Goal: Task Accomplishment & Management: Manage account settings

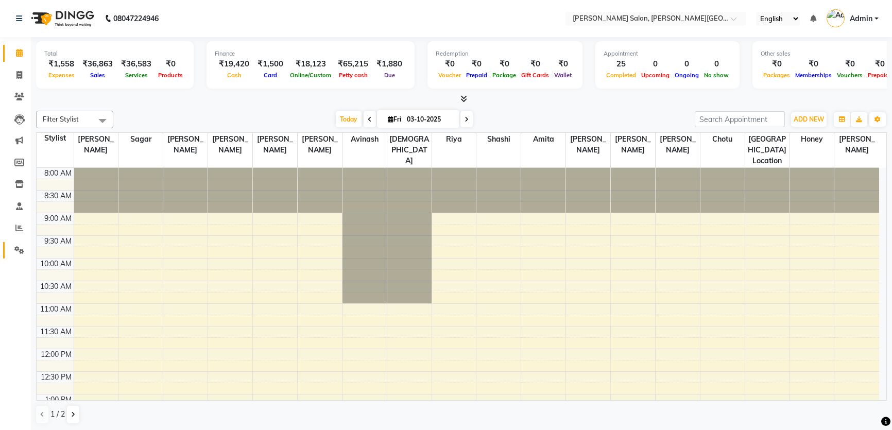
click at [14, 256] on link "Settings" at bounding box center [15, 250] width 25 height 17
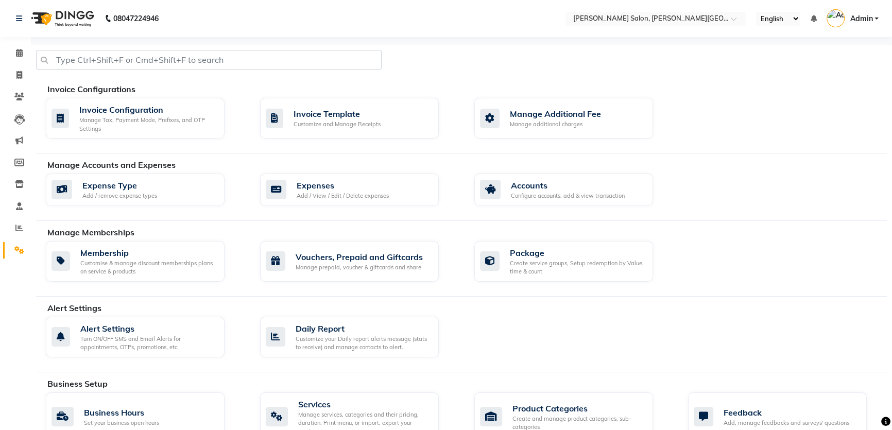
click at [338, 196] on div "Add / View / Edit / Delete expenses" at bounding box center [343, 196] width 92 height 9
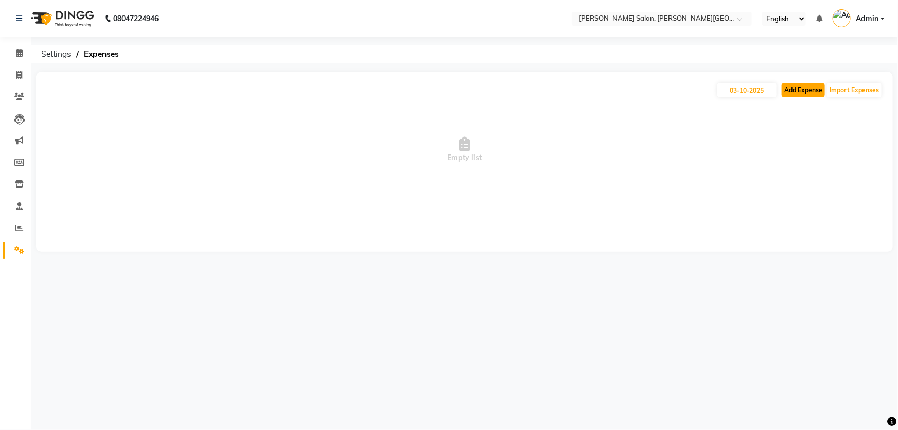
click at [805, 89] on button "Add Expense" at bounding box center [803, 90] width 43 height 14
select select "1"
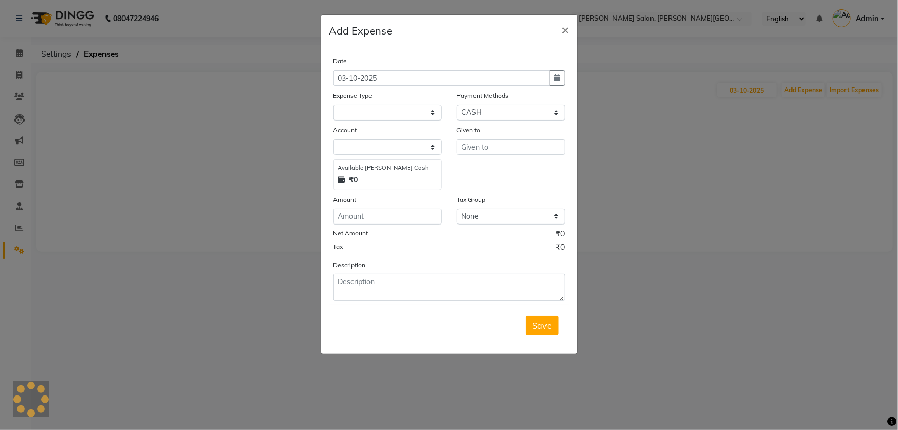
select select "2930"
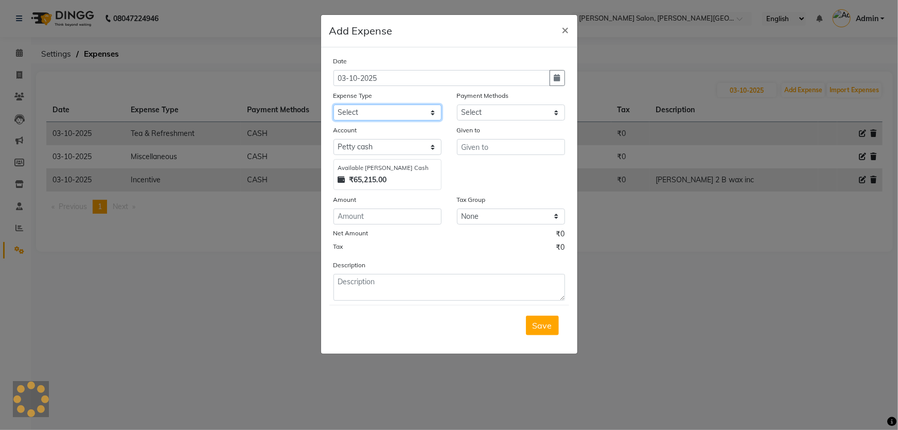
click at [344, 115] on select "Select Advance Salary Bank charges Card Expenses Car maintenance Cash transfer …" at bounding box center [388, 113] width 108 height 16
select select "4632"
click at [334, 105] on select "Select Advance Salary Bank charges Card Expenses Car maintenance Cash transfer …" at bounding box center [388, 113] width 108 height 16
select select
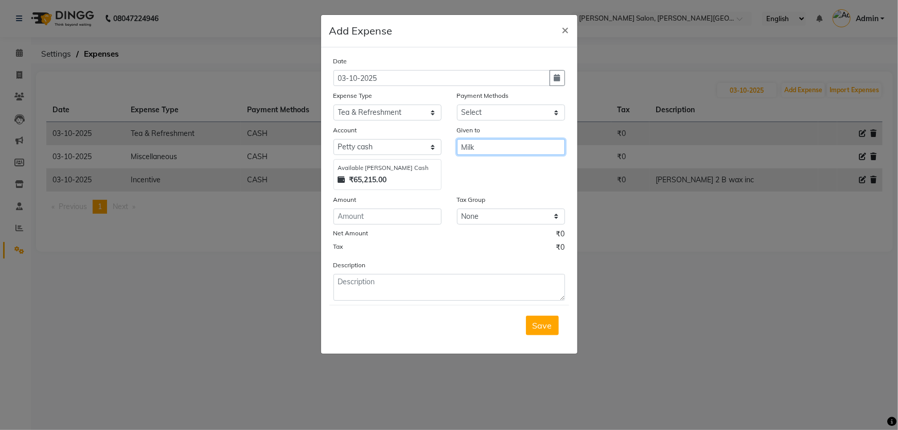
type input "Milk"
type input "50"
click at [528, 330] on button "Save" at bounding box center [542, 326] width 33 height 20
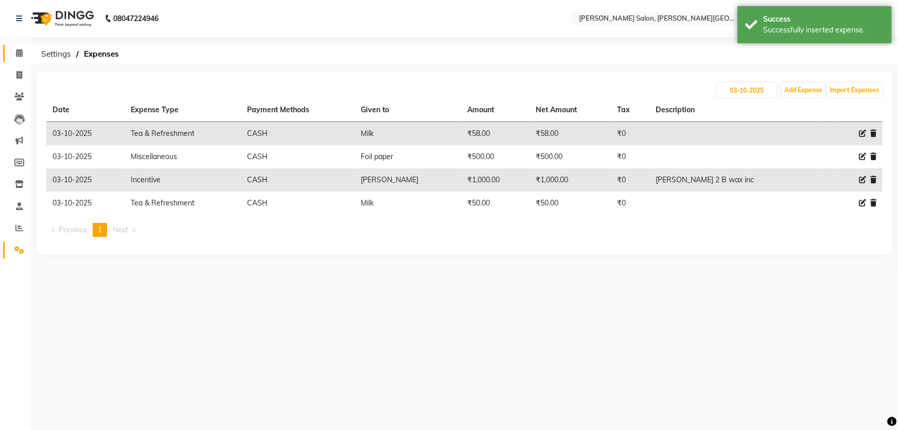
click at [8, 48] on link "Calendar" at bounding box center [15, 53] width 25 height 17
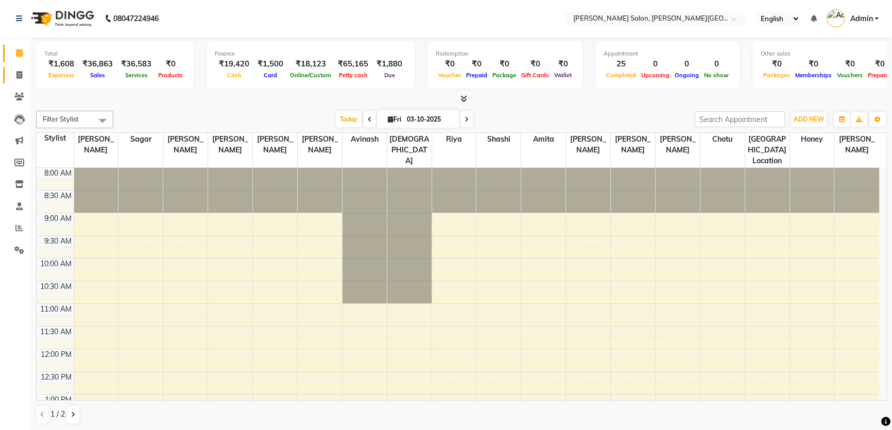
click at [24, 76] on span at bounding box center [19, 76] width 18 height 12
select select "service"
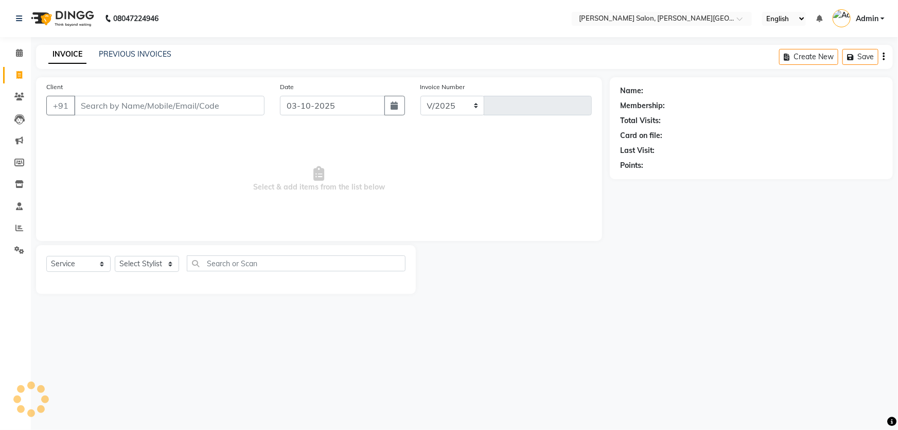
select select "4122"
type input "3234"
paste input "9555150408"
type input "9555150408"
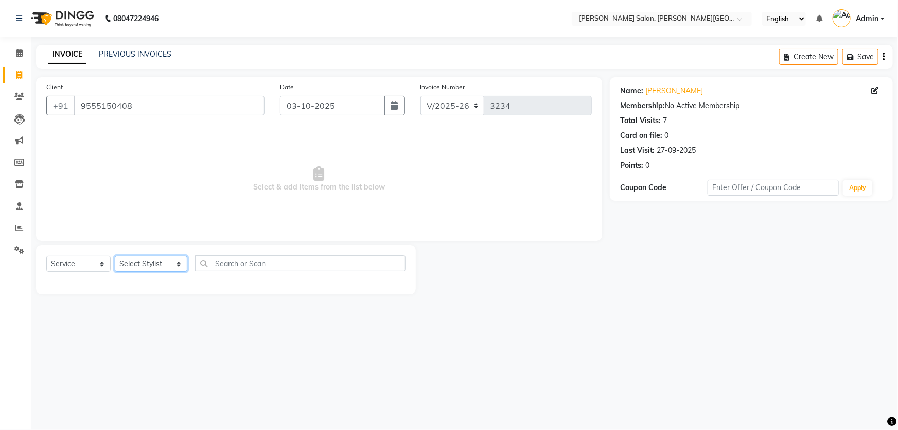
click at [164, 261] on select "Select Stylist [PERSON_NAME] [PERSON_NAME] [PERSON_NAME] [PERSON_NAME] [PERSON_…" at bounding box center [151, 264] width 73 height 16
select select "85107"
click at [115, 256] on select "Select Stylist [PERSON_NAME] [PERSON_NAME] [PERSON_NAME] [PERSON_NAME] [PERSON_…" at bounding box center [151, 264] width 73 height 16
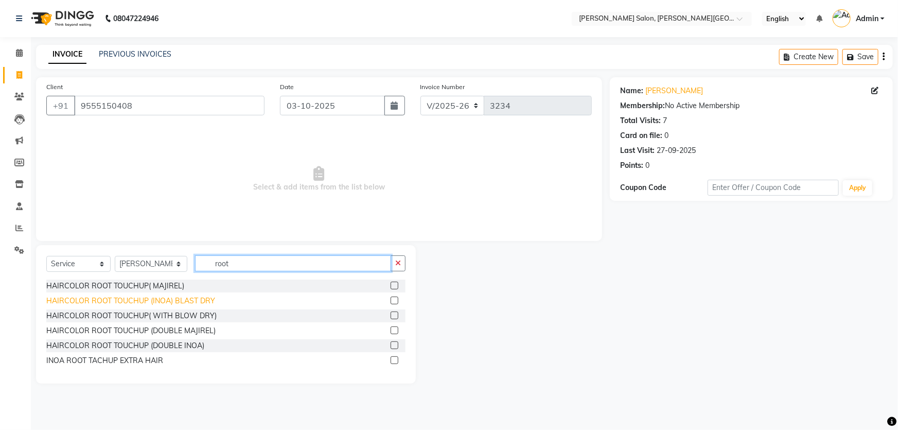
type input "root"
click at [195, 306] on div "HAIRCOLOR ROOT TOUCHUP (INOA) BLAST DRY" at bounding box center [130, 301] width 169 height 11
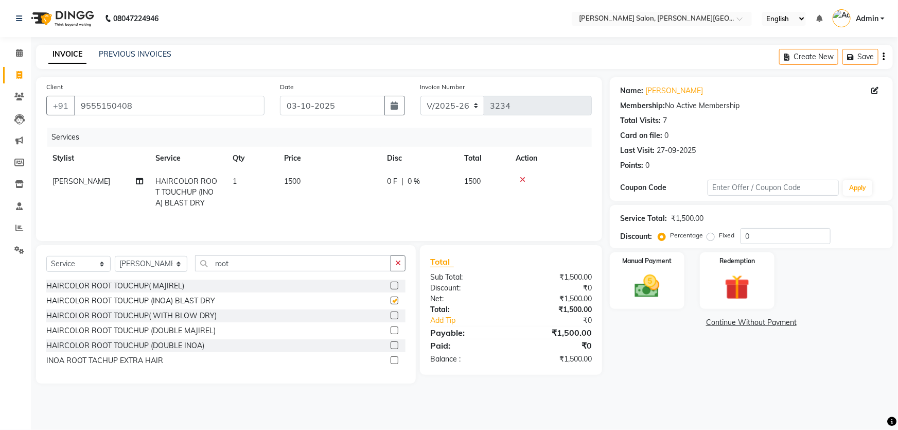
checkbox input "false"
click at [138, 268] on select "Select Stylist [PERSON_NAME] [PERSON_NAME] [PERSON_NAME] [PERSON_NAME] [PERSON_…" at bounding box center [151, 264] width 73 height 16
select select "59121"
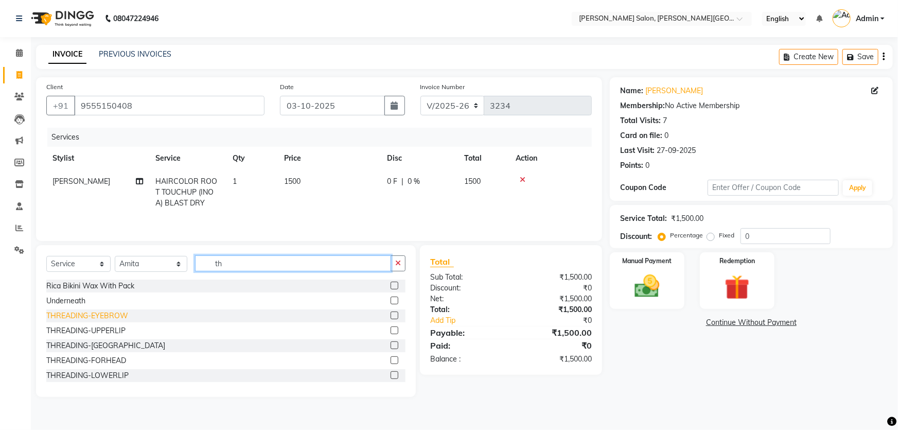
type input "th"
click at [107, 317] on div "THREADING-EYEBROW" at bounding box center [87, 315] width 82 height 11
checkbox input "false"
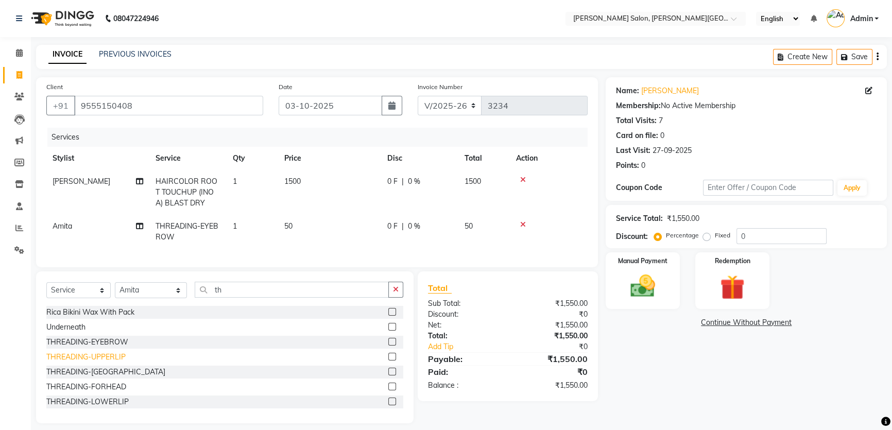
click at [114, 362] on div "THREADING-UPPERLIP" at bounding box center [85, 357] width 79 height 11
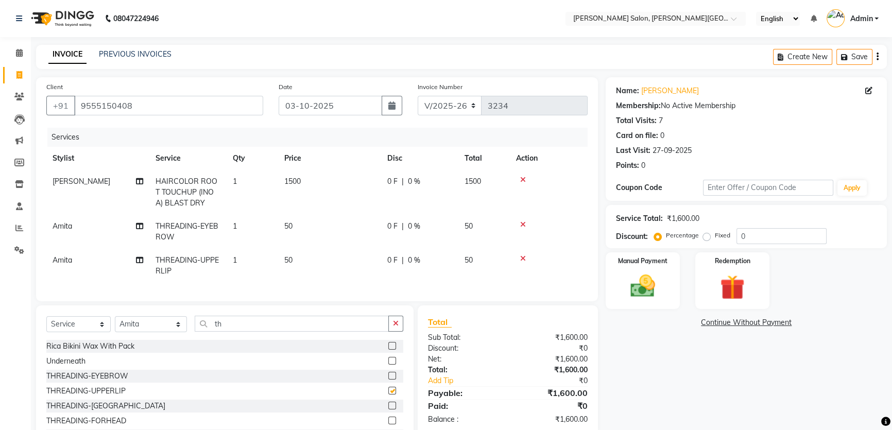
checkbox input "false"
click at [654, 279] on img at bounding box center [643, 285] width 42 height 29
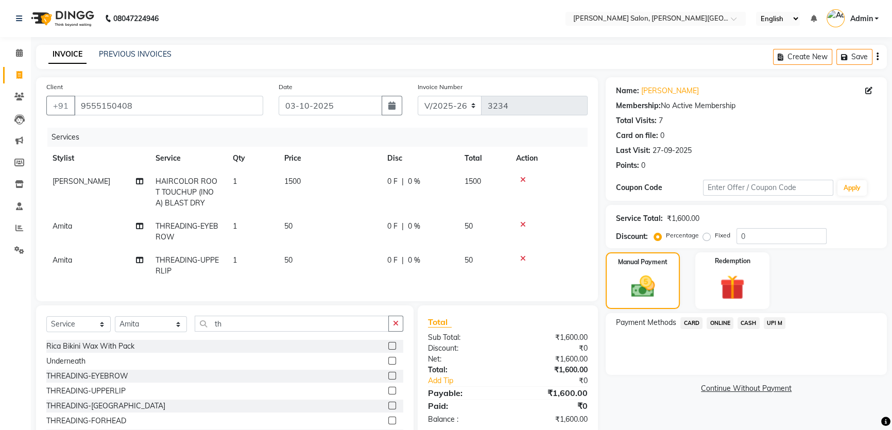
click at [749, 322] on span "CASH" at bounding box center [748, 323] width 22 height 12
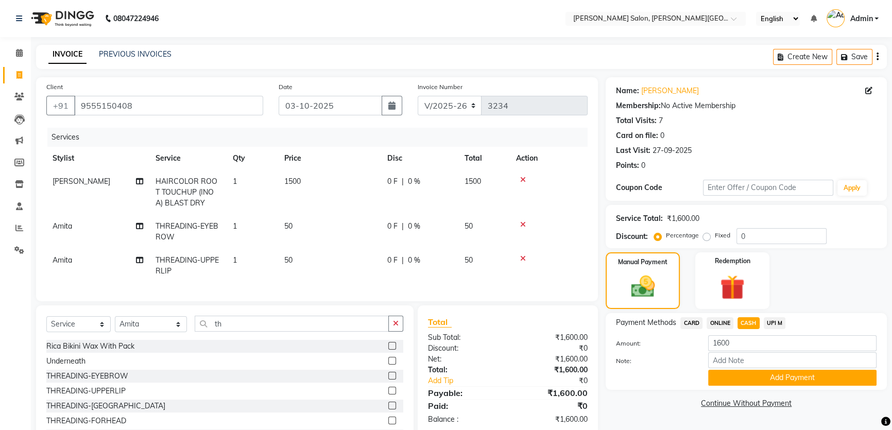
click at [797, 394] on div "Name: [PERSON_NAME] Membership: No Active Membership Total Visits: 7 Card on fi…" at bounding box center [749, 267] width 289 height 380
click at [786, 382] on button "Add Payment" at bounding box center [792, 378] width 168 height 16
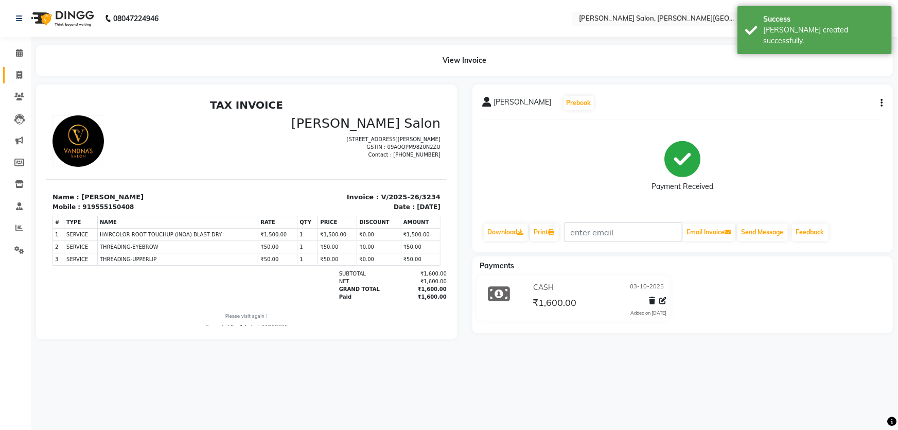
click at [9, 75] on link "Invoice" at bounding box center [15, 75] width 25 height 17
select select "service"
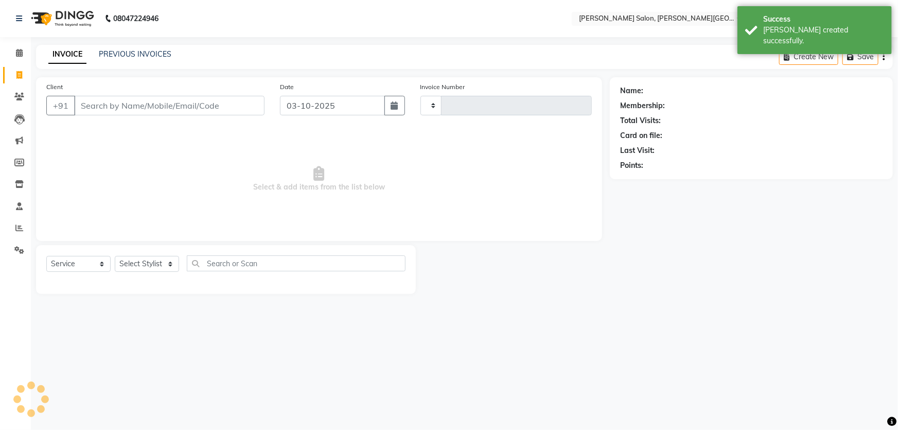
type input "3235"
select select "4122"
click at [144, 55] on link "PREVIOUS INVOICES" at bounding box center [135, 53] width 73 height 9
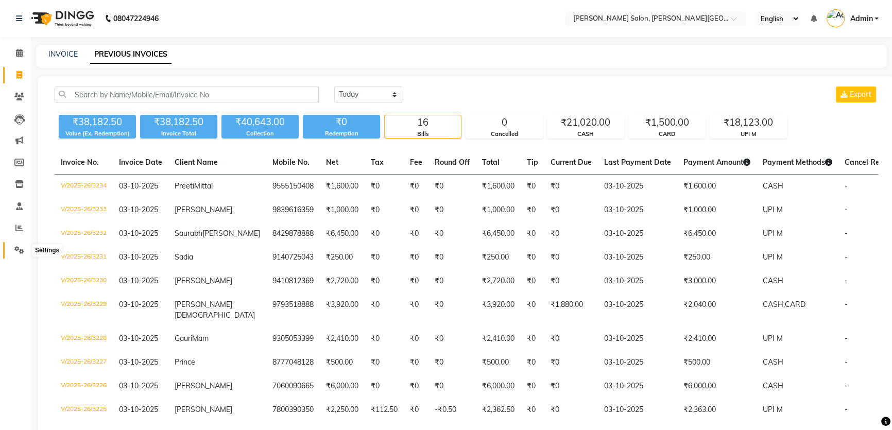
click at [14, 245] on span at bounding box center [19, 251] width 18 height 12
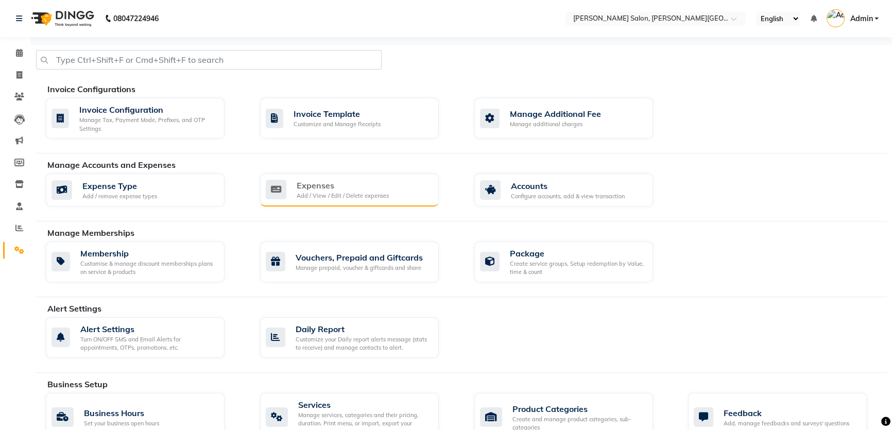
click at [396, 183] on div "Expenses Add / View / Edit / Delete expenses" at bounding box center [348, 189] width 165 height 21
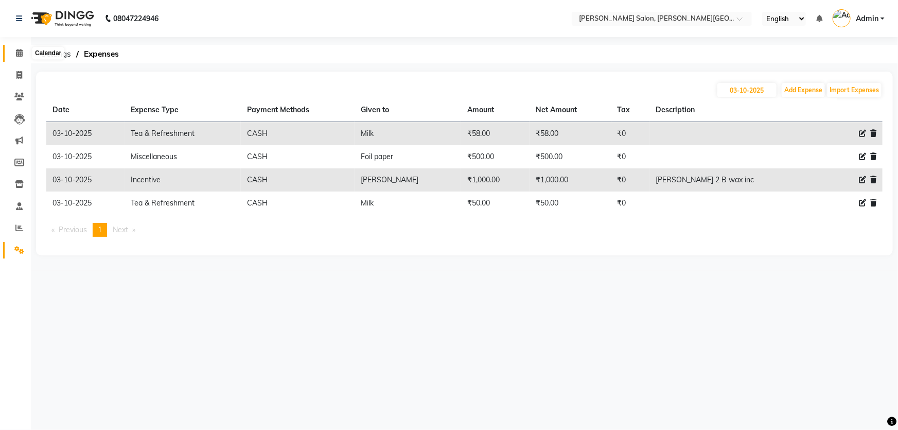
click at [17, 47] on span at bounding box center [19, 53] width 18 height 12
